Goal: Communication & Community: Answer question/provide support

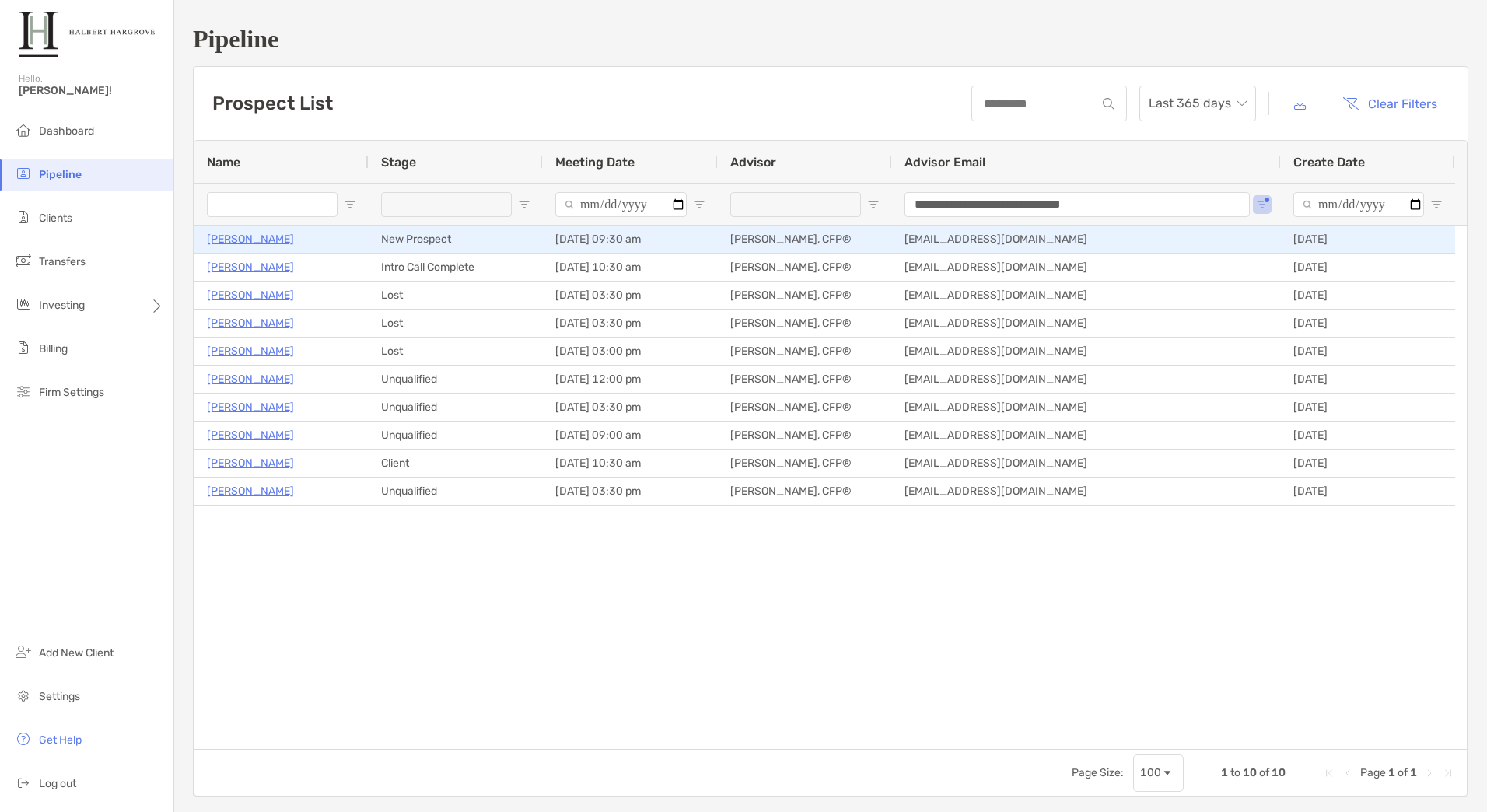
click at [249, 242] on p "[PERSON_NAME]" at bounding box center [250, 240] width 87 height 20
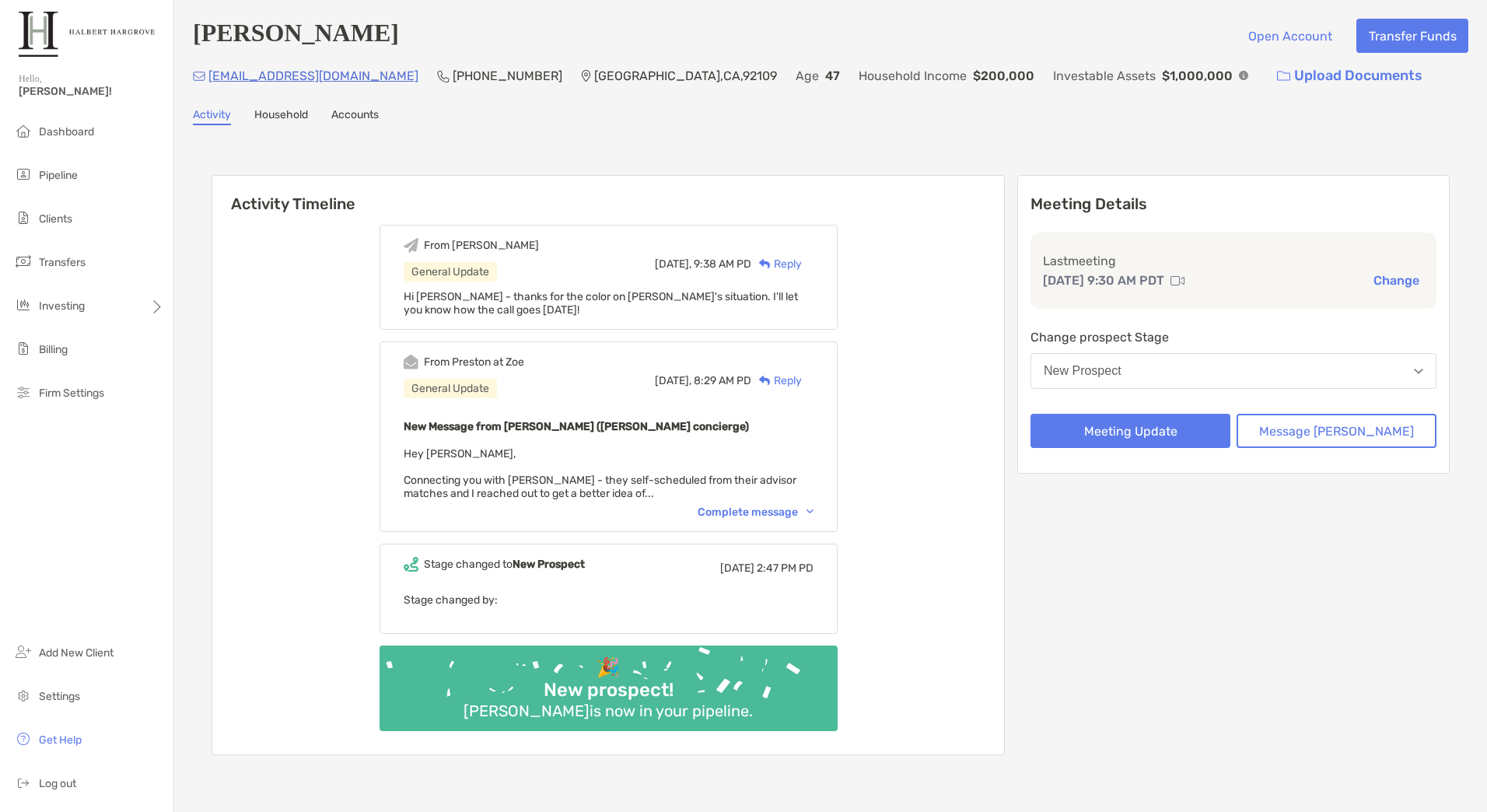
click at [801, 263] on div "Reply" at bounding box center [776, 263] width 51 height 16
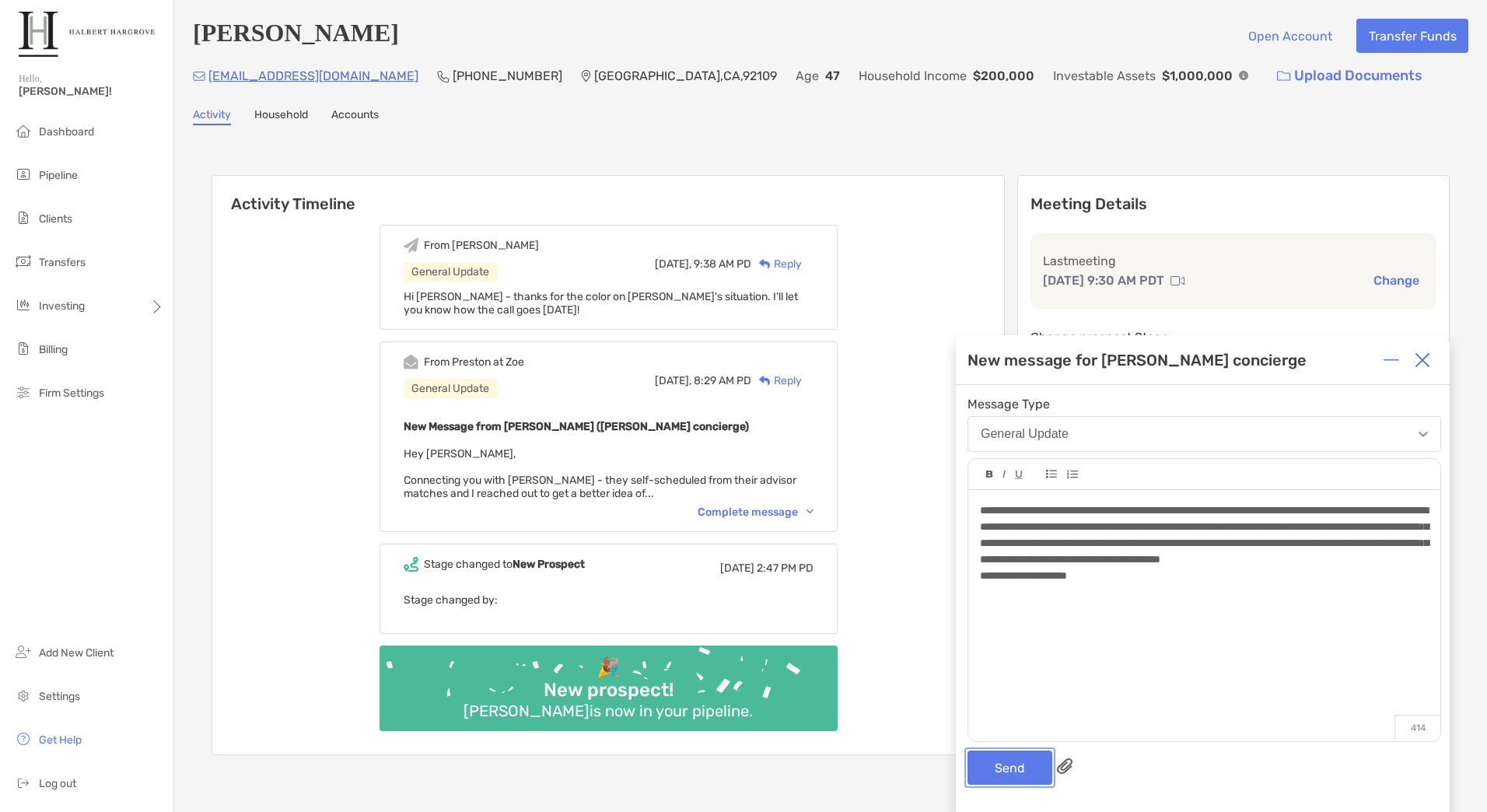
click at [1000, 764] on button "Send" at bounding box center [1009, 767] width 84 height 34
